Goal: Download file/media

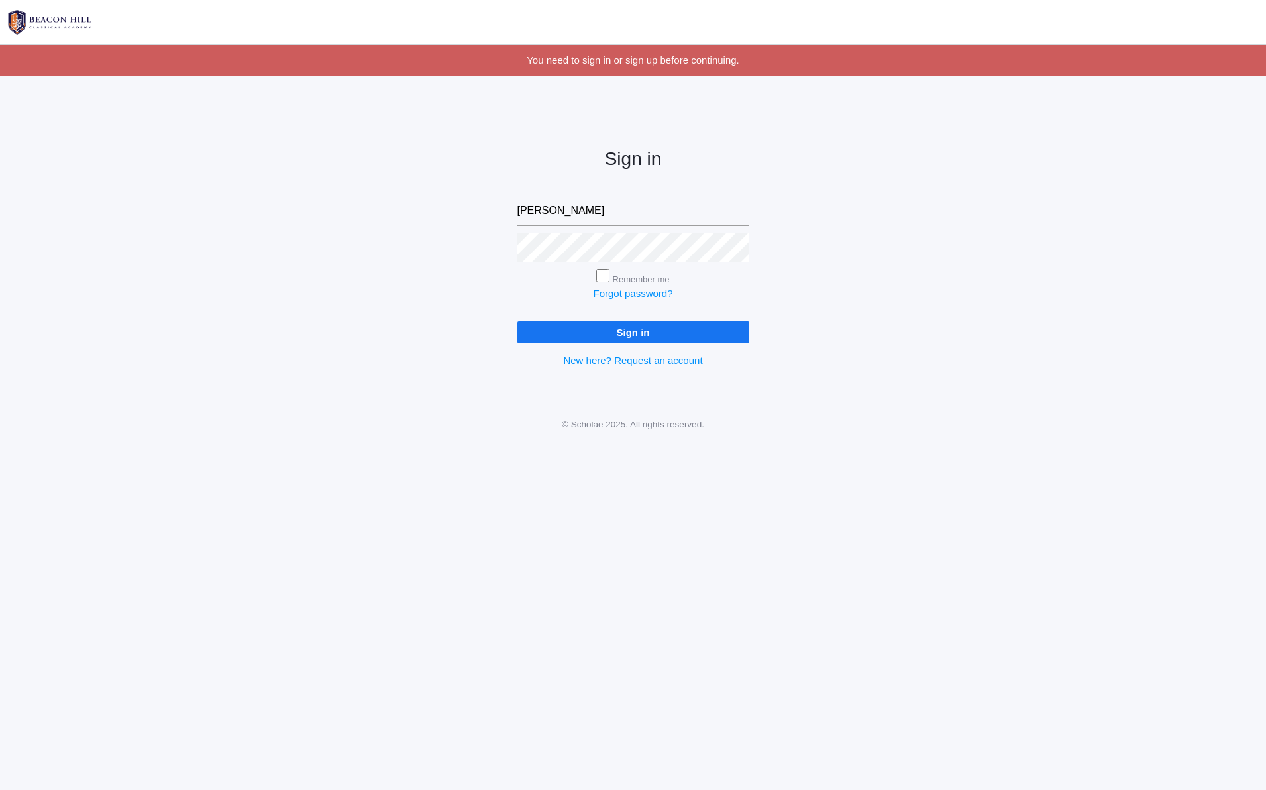
type input "[EMAIL_ADDRESS][DOMAIN_NAME]"
click at [517, 321] on input "Sign in" at bounding box center [633, 332] width 232 height 22
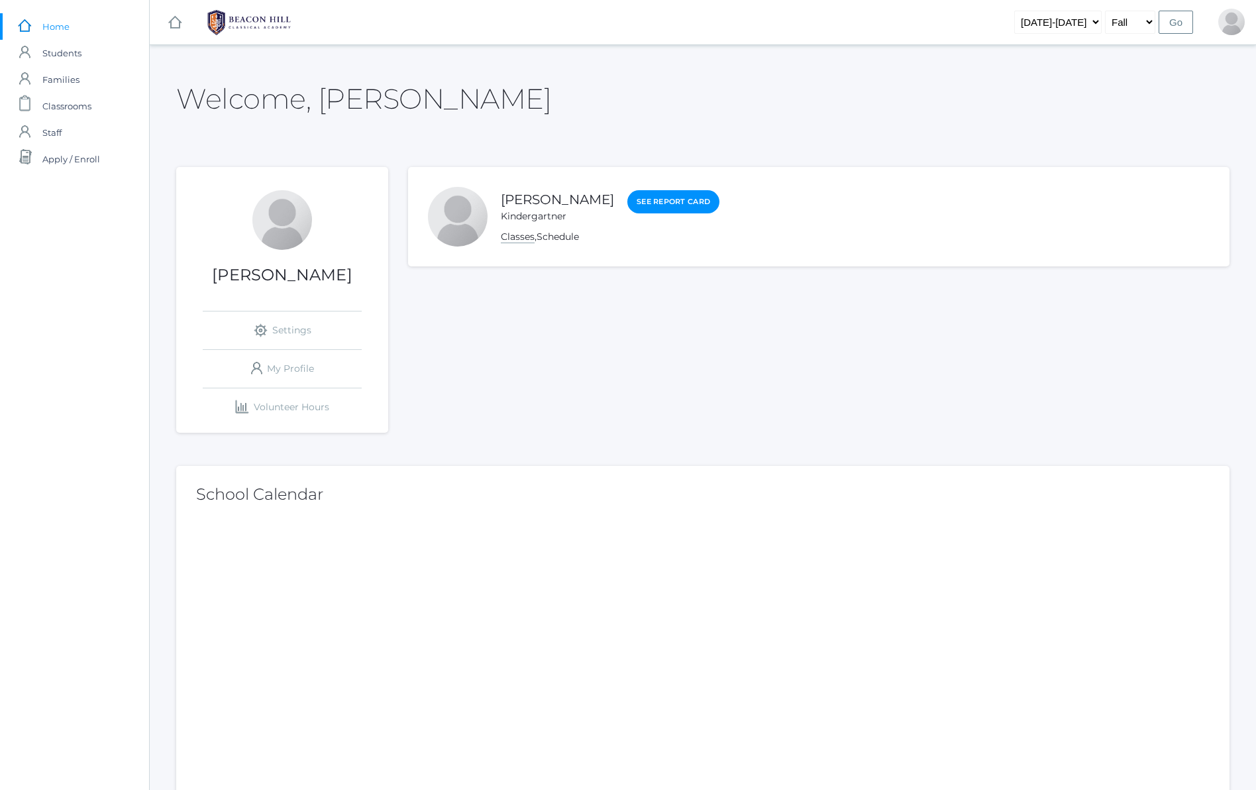
click at [520, 234] on link "Classes" at bounding box center [518, 237] width 34 height 13
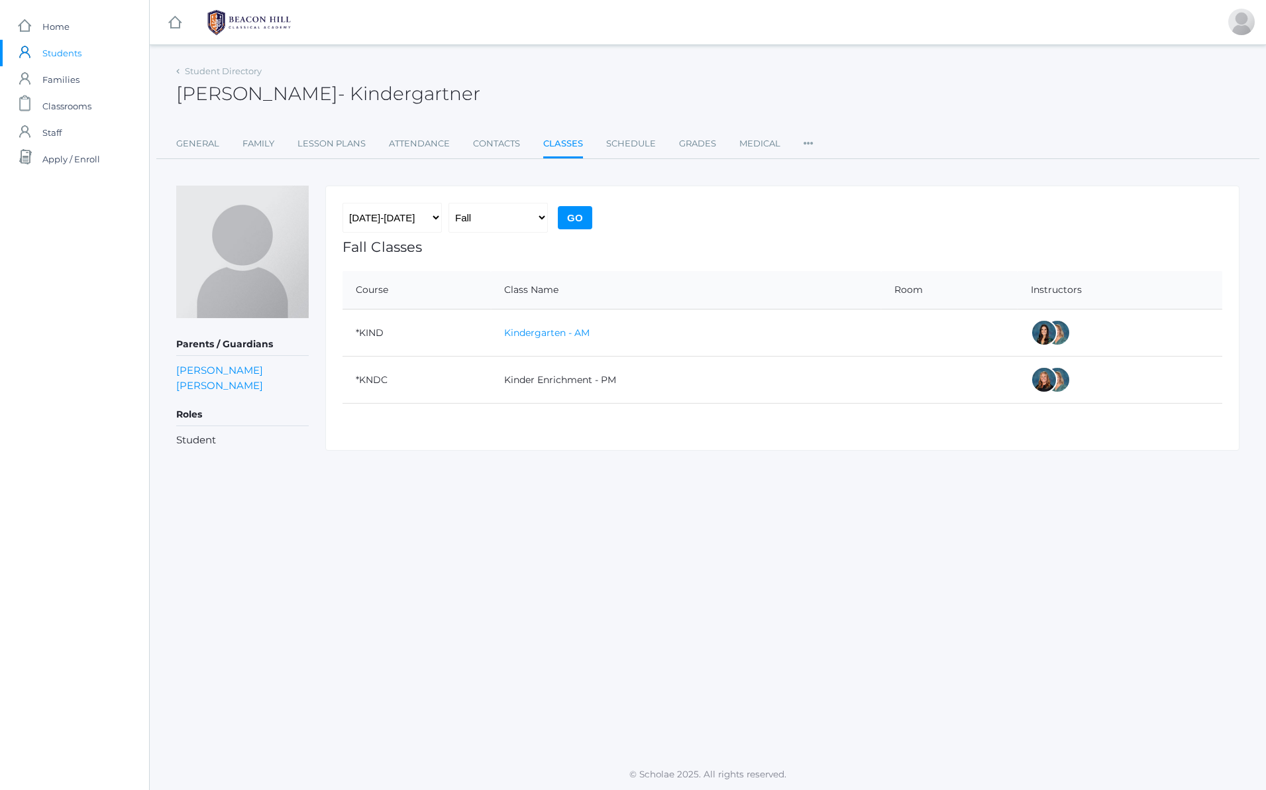
click at [535, 336] on link "Kindergarten - AM" at bounding box center [546, 333] width 85 height 12
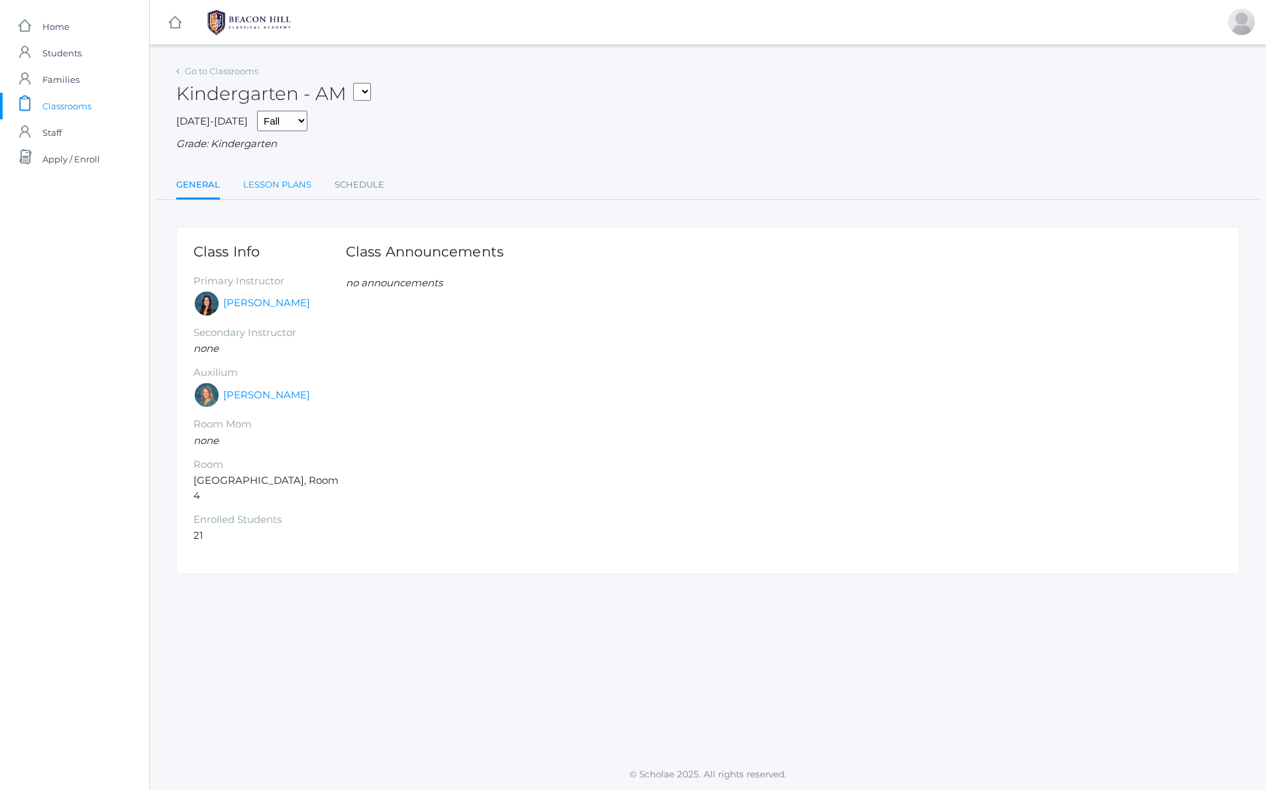
click at [285, 187] on link "Lesson Plans" at bounding box center [277, 185] width 68 height 26
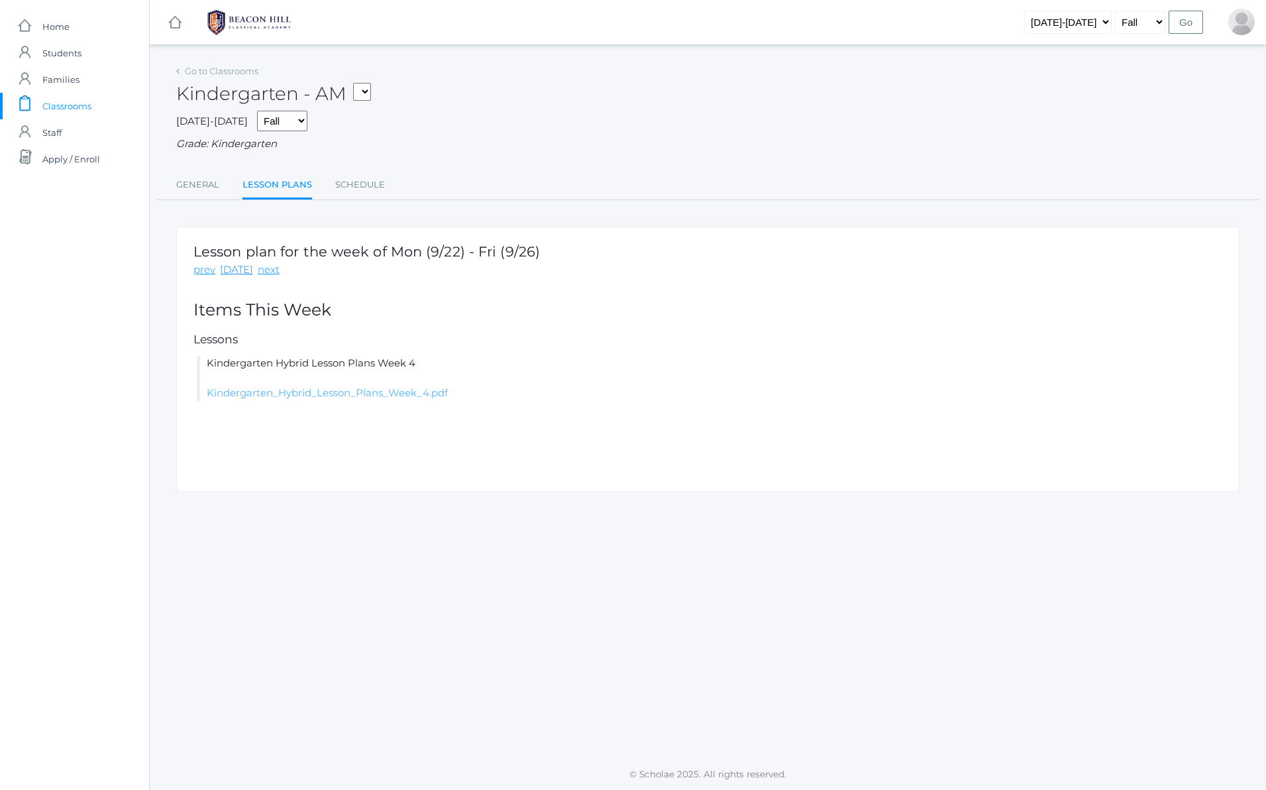
click at [364, 399] on link "Kindergarten_Hybrid_Lesson_Plans_Week_4.pdf" at bounding box center [327, 392] width 241 height 13
